Goal: Information Seeking & Learning: Learn about a topic

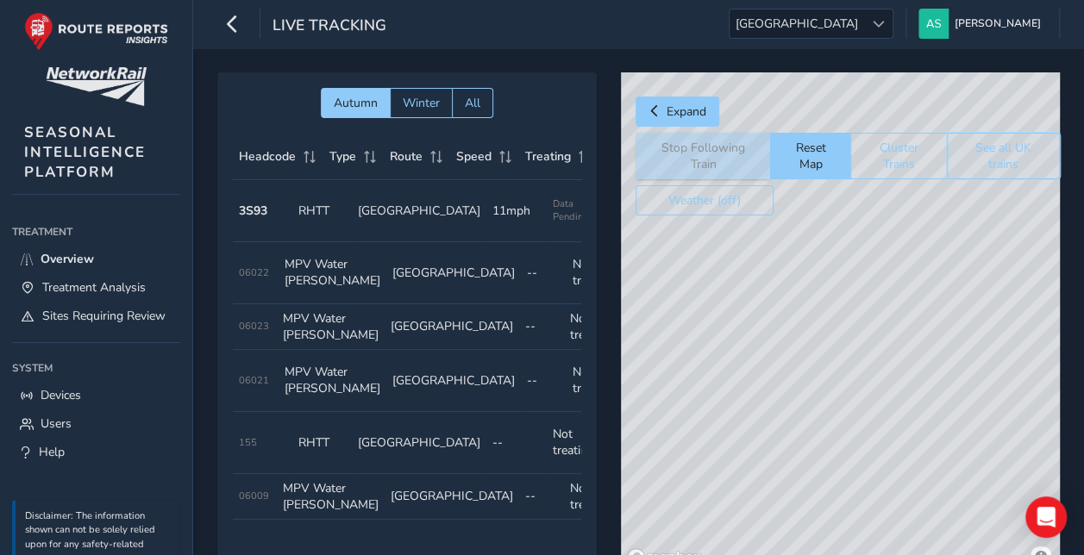
click at [974, 147] on button "See all UK trains" at bounding box center [1003, 156] width 113 height 47
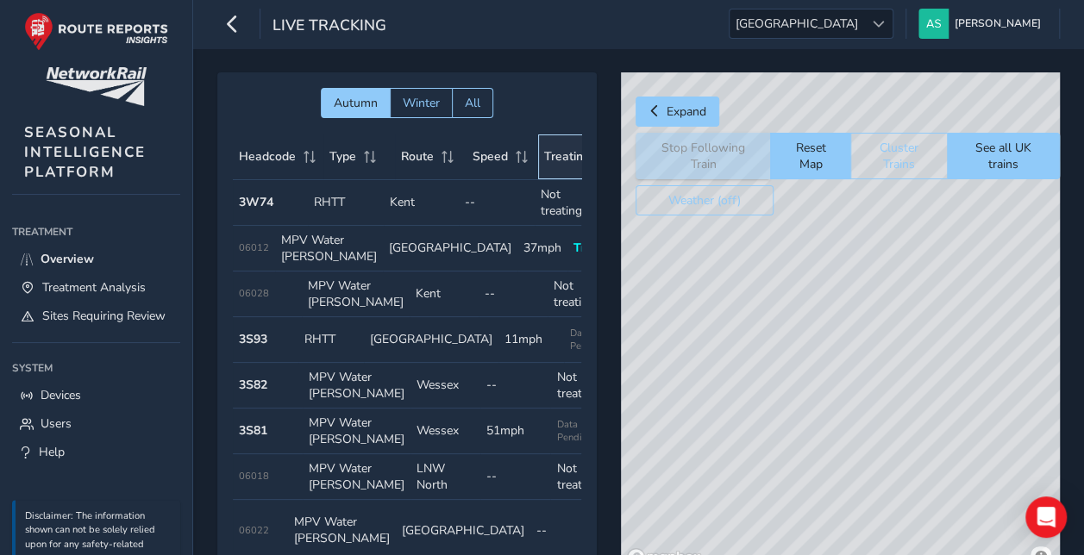
click at [544, 159] on span "Treating" at bounding box center [567, 156] width 46 height 16
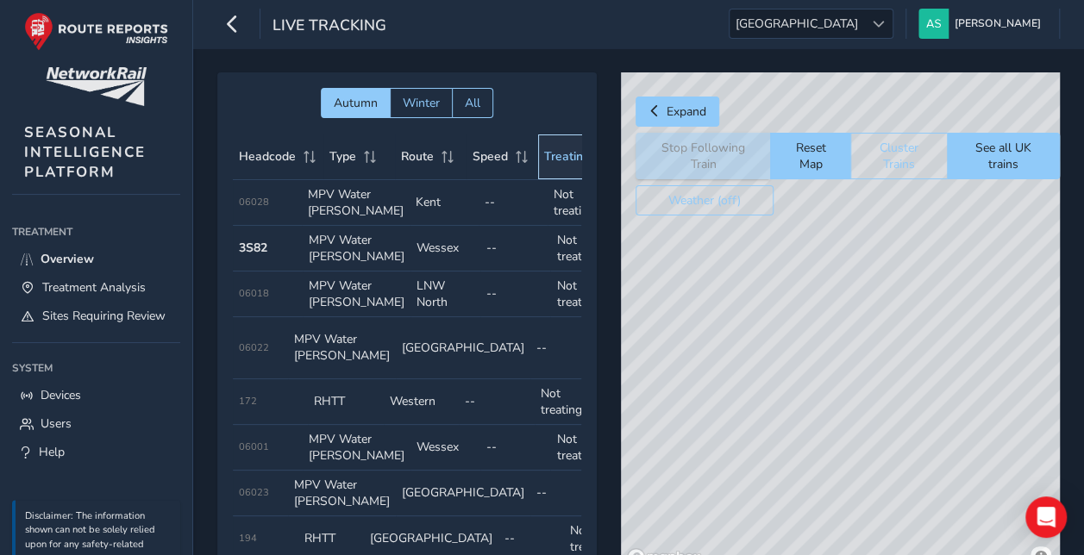
click at [544, 159] on span "Treating" at bounding box center [567, 156] width 46 height 16
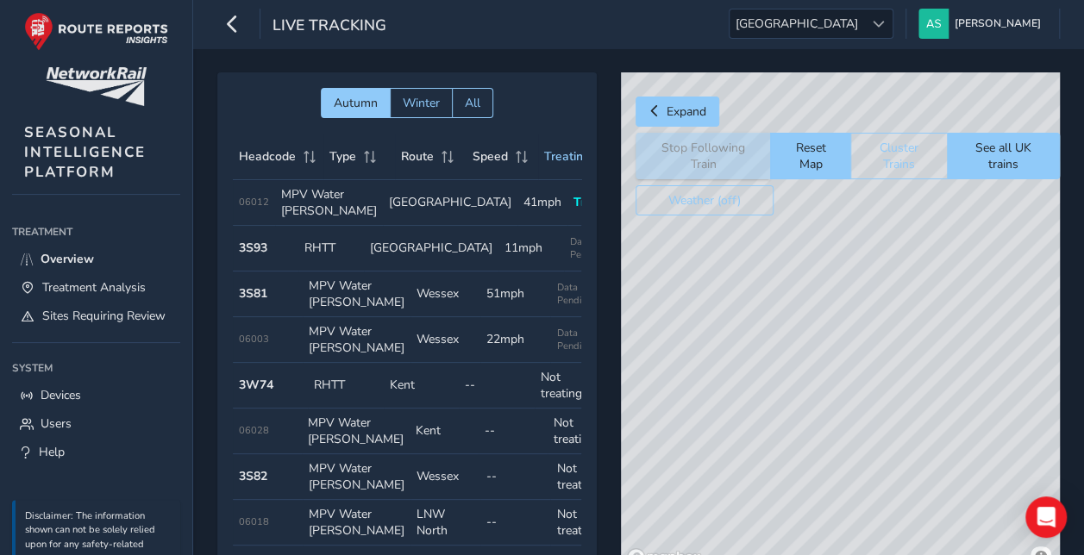
click at [517, 224] on td "Speed 41mph" at bounding box center [542, 203] width 50 height 46
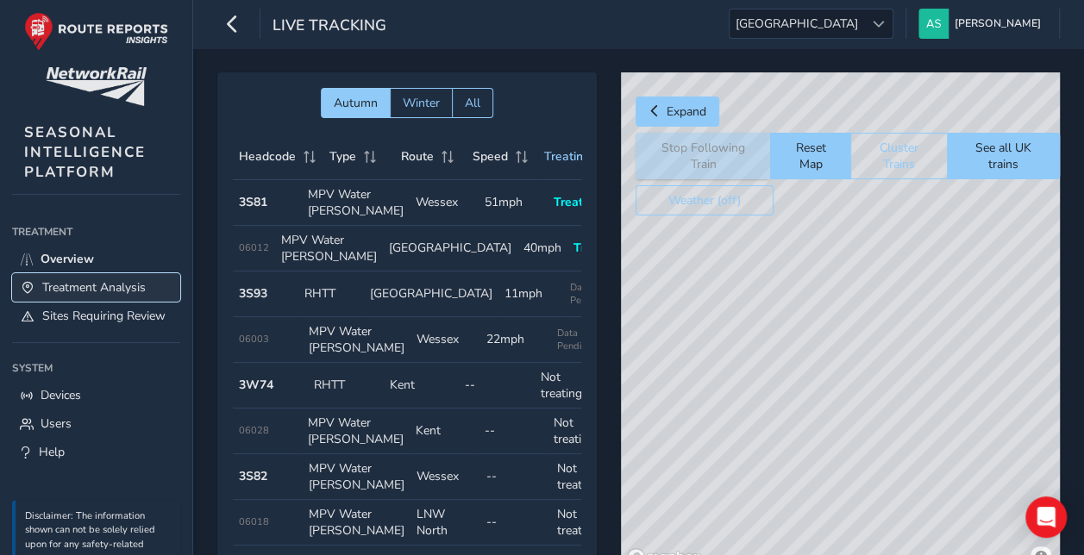
click at [120, 283] on span "Treatment Analysis" at bounding box center [93, 287] width 103 height 16
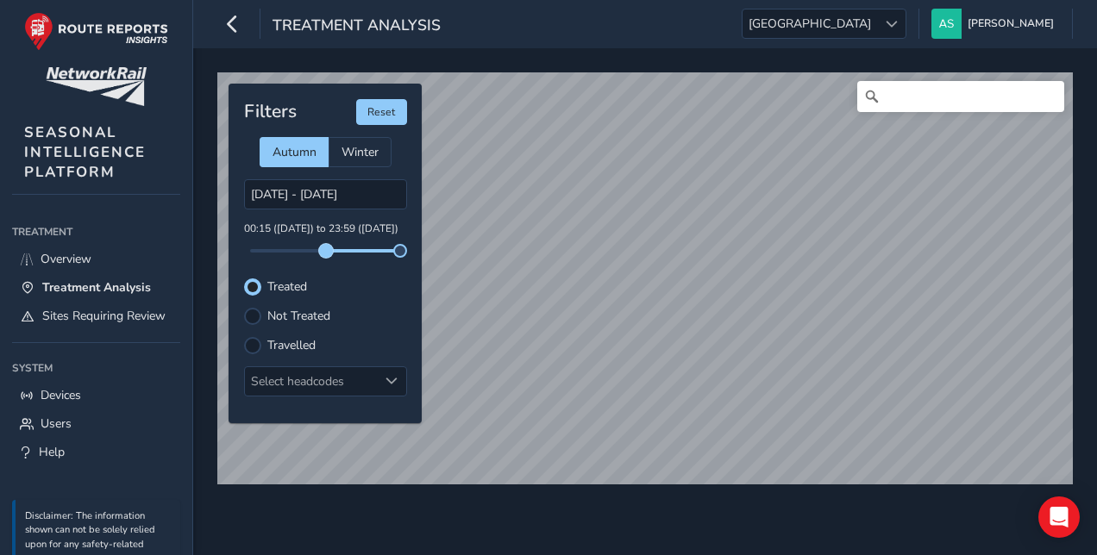
drag, startPoint x: 248, startPoint y: 252, endPoint x: 326, endPoint y: 254, distance: 77.6
click at [326, 254] on span at bounding box center [326, 251] width 14 height 14
drag, startPoint x: 324, startPoint y: 250, endPoint x: 305, endPoint y: 250, distance: 19.0
click at [305, 250] on span at bounding box center [305, 251] width 14 height 14
click at [300, 344] on label "Travelled" at bounding box center [291, 346] width 48 height 12
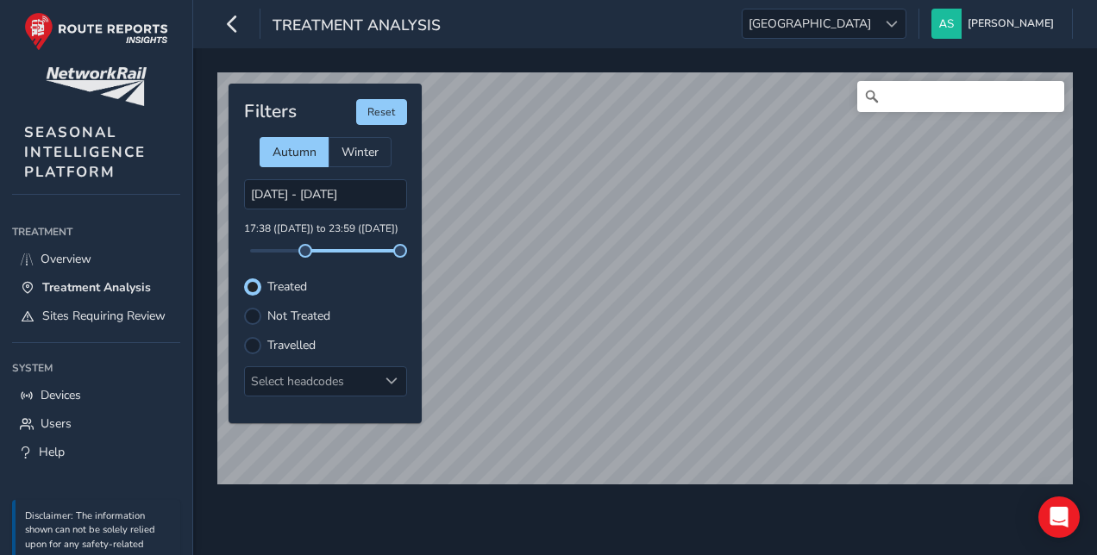
click at [253, 344] on input "Travelled" at bounding box center [253, 344] width 0 height 0
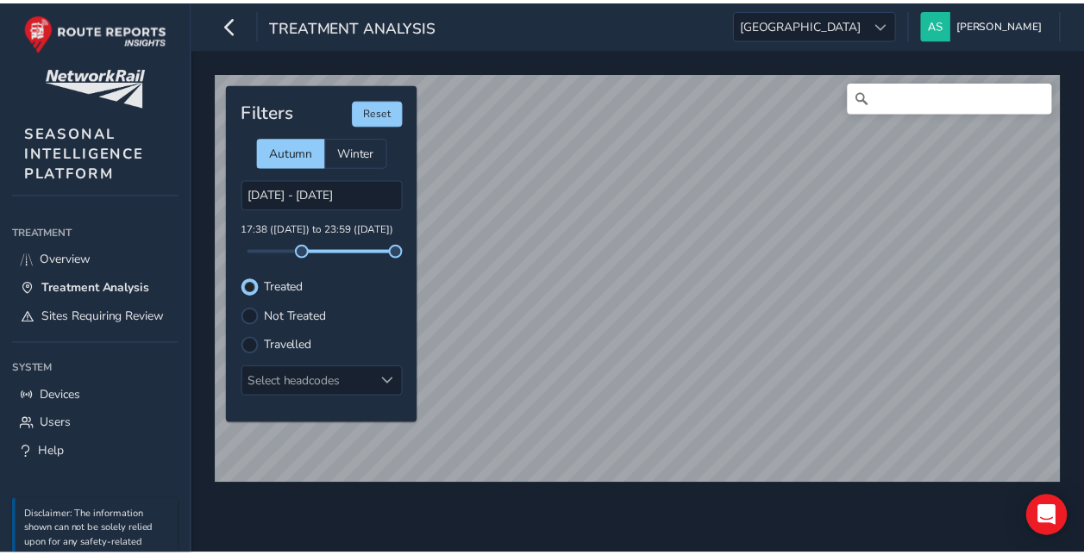
scroll to position [8, 9]
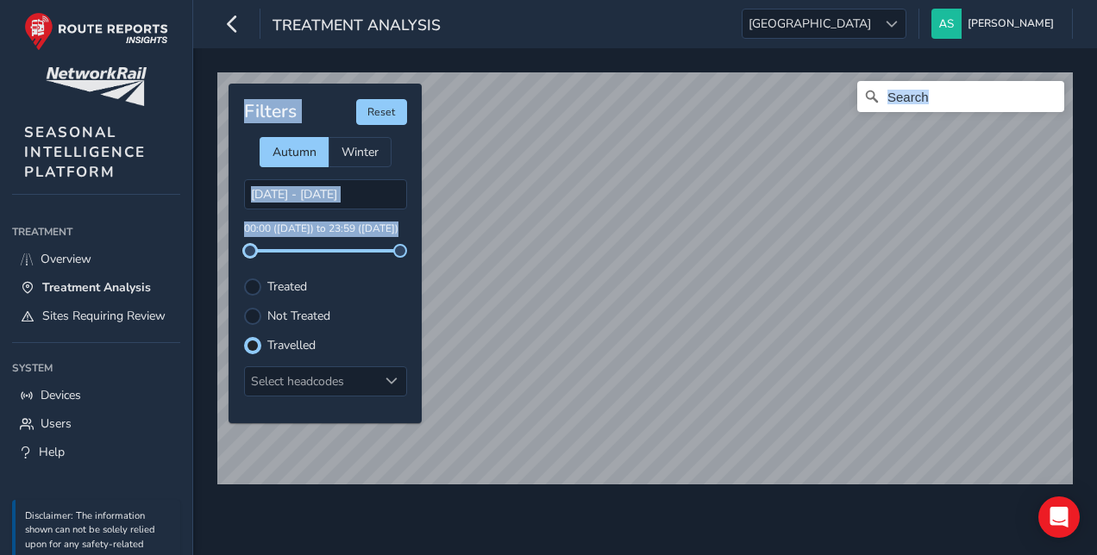
click at [225, 252] on div "© Mapbox © OpenStreetMap Improve this map Filters Reset Autumn Winter [DATE] - …" at bounding box center [645, 271] width 868 height 410
click at [312, 108] on div "Filters Reset" at bounding box center [325, 112] width 163 height 26
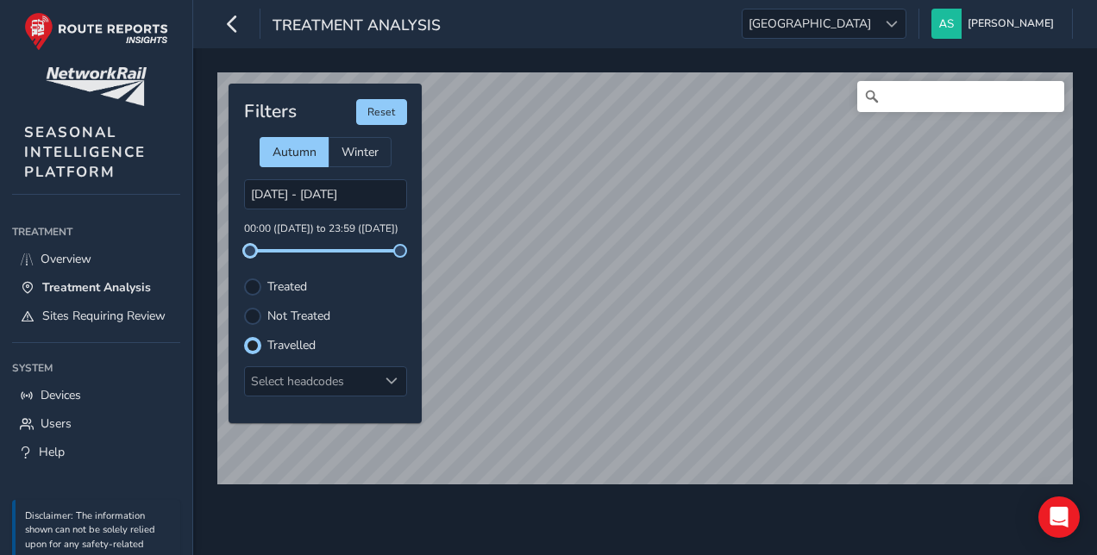
drag, startPoint x: 249, startPoint y: 250, endPoint x: 195, endPoint y: 260, distance: 55.1
click at [195, 260] on div "© Mapbox © OpenStreetMap Improve this map Filters Reset Autumn Winter [DATE] - …" at bounding box center [645, 301] width 904 height 507
click at [79, 259] on span "Overview" at bounding box center [66, 259] width 51 height 16
